Goal: Information Seeking & Learning: Learn about a topic

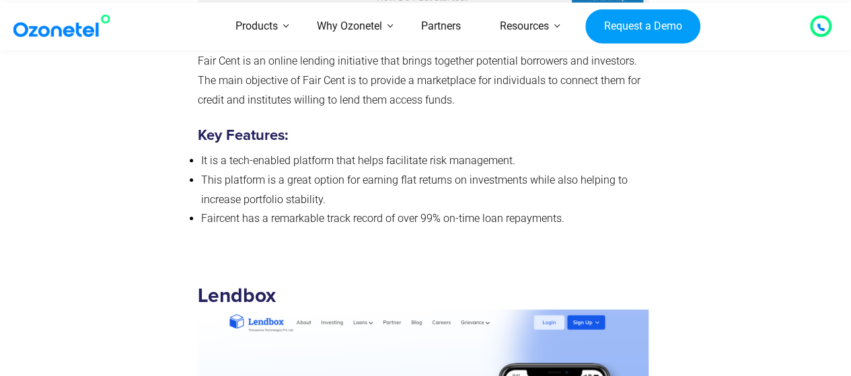
scroll to position [2961, 0]
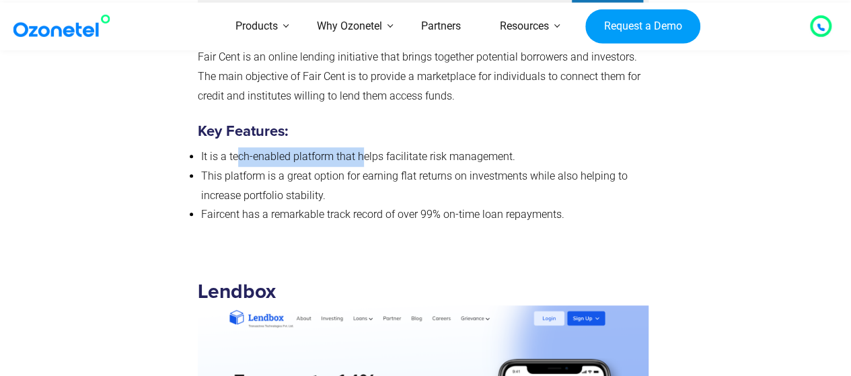
drag, startPoint x: 237, startPoint y: 96, endPoint x: 363, endPoint y: 88, distance: 126.1
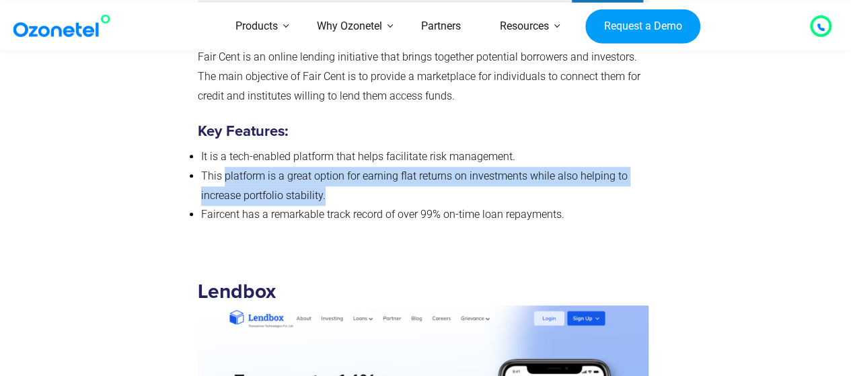
drag, startPoint x: 225, startPoint y: 121, endPoint x: 629, endPoint y: 129, distance: 403.8
click at [629, 167] on li "This platform is a great option for earning flat returns on investments while a…" at bounding box center [425, 186] width 448 height 39
click at [440, 167] on li "This platform is a great option for earning flat returns on investments while a…" at bounding box center [425, 186] width 448 height 39
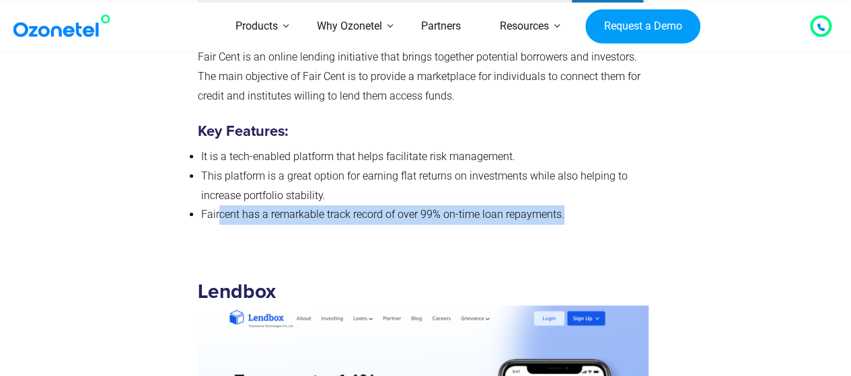
drag, startPoint x: 221, startPoint y: 155, endPoint x: 588, endPoint y: 166, distance: 367.6
click at [588, 205] on li "Faircent has a remarkable track record of over 99% on-time loan repayments." at bounding box center [425, 215] width 448 height 20
click at [457, 208] on span "Faircent has a remarkable track record of over 99% on-time loan repayments." at bounding box center [382, 214] width 363 height 13
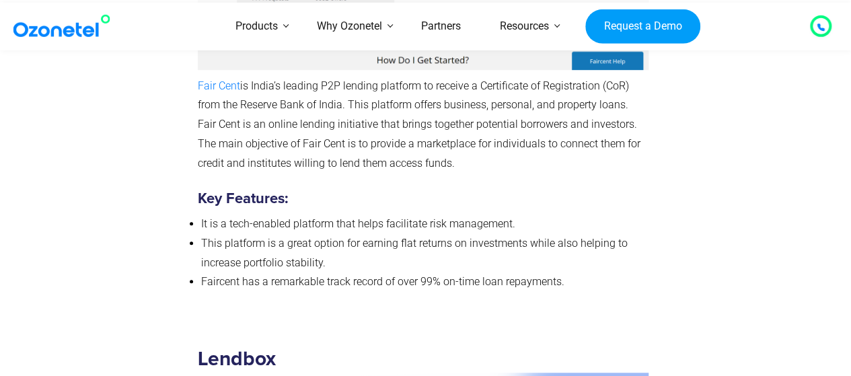
scroll to position [2557, 0]
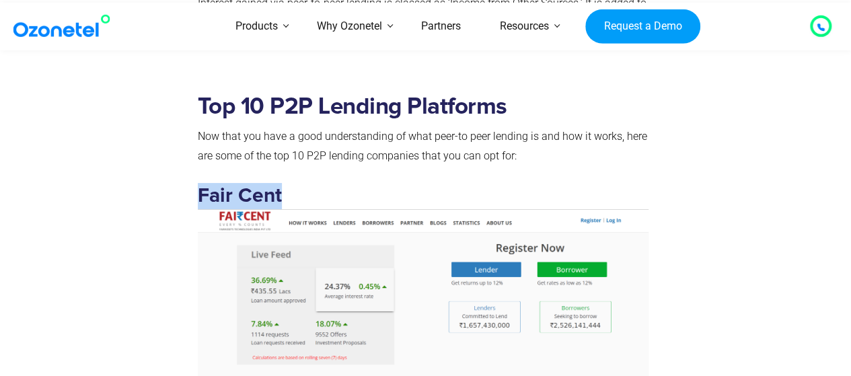
drag, startPoint x: 197, startPoint y: 134, endPoint x: 284, endPoint y: 129, distance: 87.0
click at [289, 183] on h3 "Fair Cent" at bounding box center [423, 294] width 451 height 223
copy strong "Fair Cent"
